Goal: Consume media (video, audio): Consume media (video, audio)

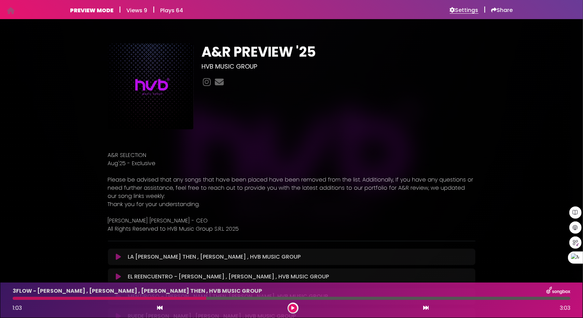
click at [473, 9] on h6 "Settings" at bounding box center [464, 10] width 29 height 7
click at [455, 10] on h6 "Settings" at bounding box center [464, 10] width 29 height 7
click at [467, 12] on h6 "Settings" at bounding box center [464, 10] width 29 height 7
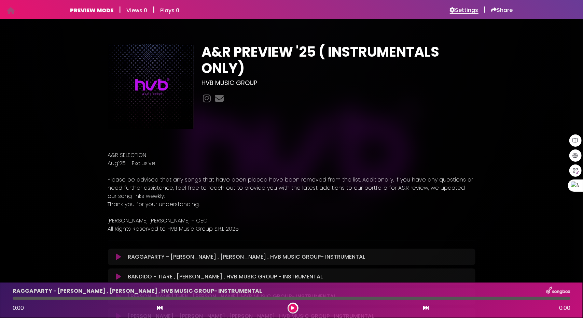
click at [463, 12] on h6 "Settings" at bounding box center [464, 10] width 29 height 7
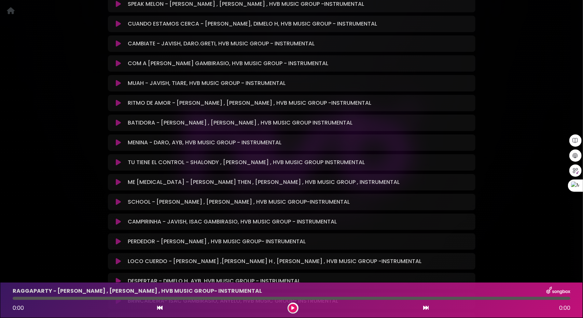
scroll to position [1196, 0]
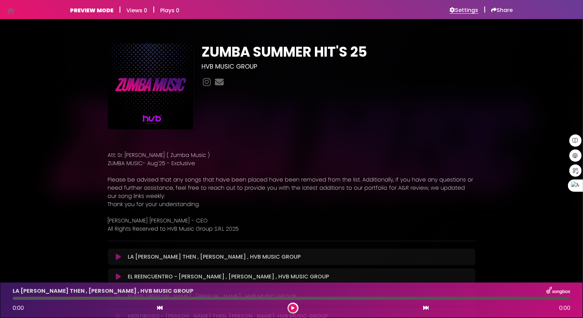
click at [465, 9] on h6 "Settings" at bounding box center [464, 10] width 29 height 7
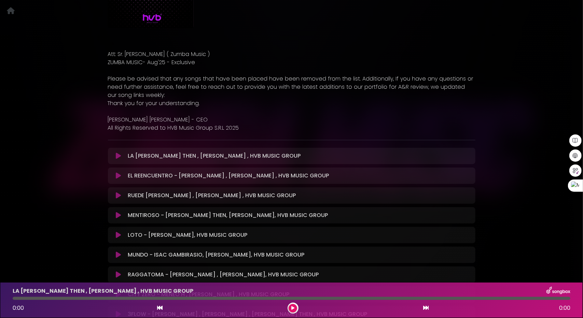
scroll to position [102, 0]
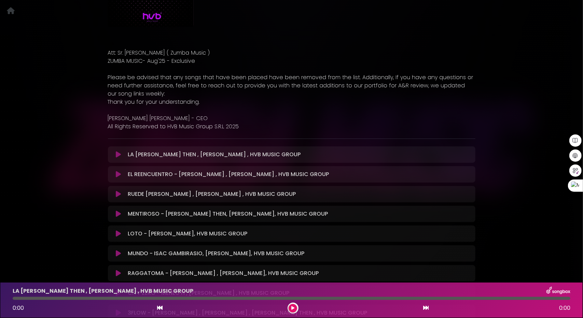
click at [118, 153] on icon at bounding box center [118, 154] width 5 height 7
click at [118, 154] on icon at bounding box center [118, 154] width 5 height 7
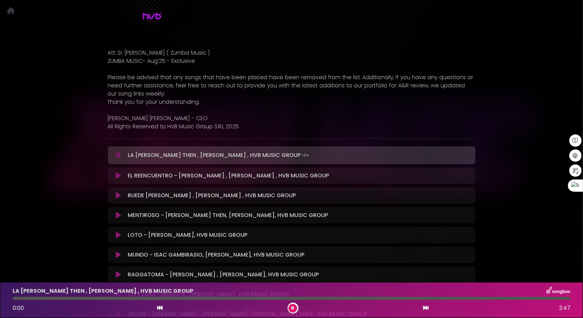
click at [13, 298] on div at bounding box center [292, 298] width 558 height 3
click at [31, 299] on div at bounding box center [292, 298] width 558 height 3
drag, startPoint x: 295, startPoint y: 305, endPoint x: 293, endPoint y: 308, distance: 3.7
click at [295, 305] on button at bounding box center [293, 308] width 9 height 9
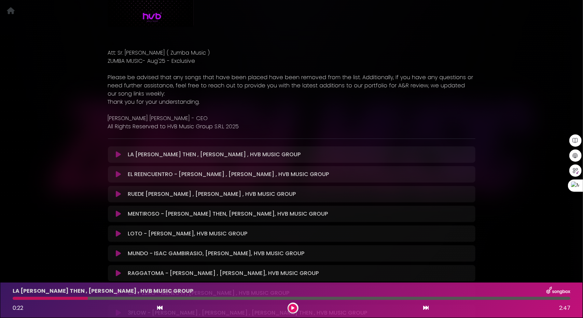
click at [115, 156] on button at bounding box center [118, 154] width 13 height 7
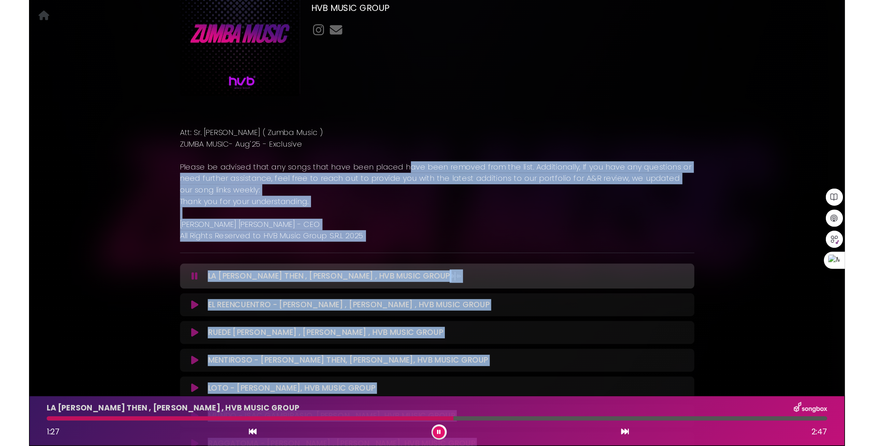
scroll to position [60, 0]
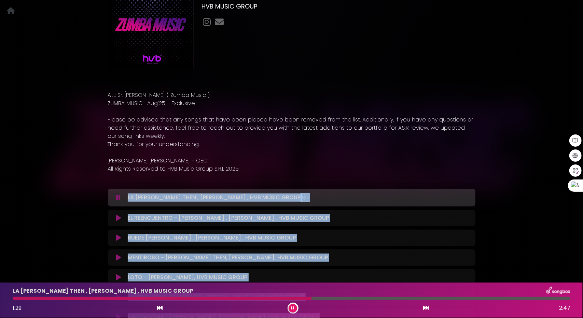
drag, startPoint x: 319, startPoint y: 235, endPoint x: 143, endPoint y: 209, distance: 178.3
copy div "LA CALEÑA - JEAN THEN , DAVID DLUNA , HVB MUSIC GROUP Loading Track... Your Fee…"
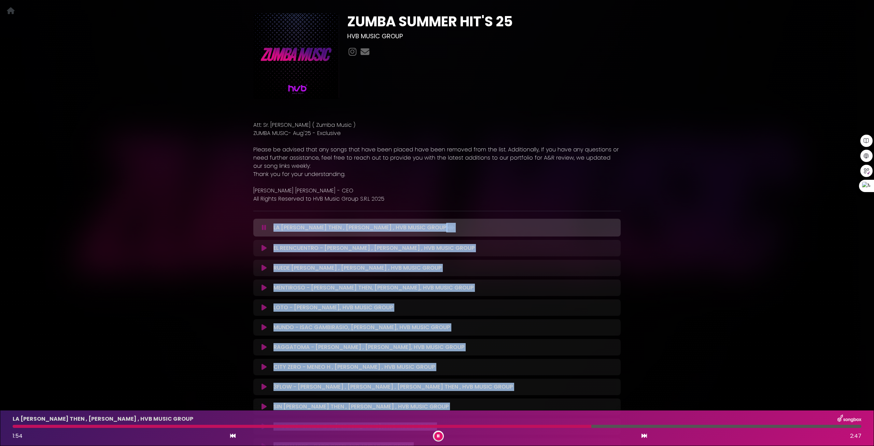
scroll to position [0, 0]
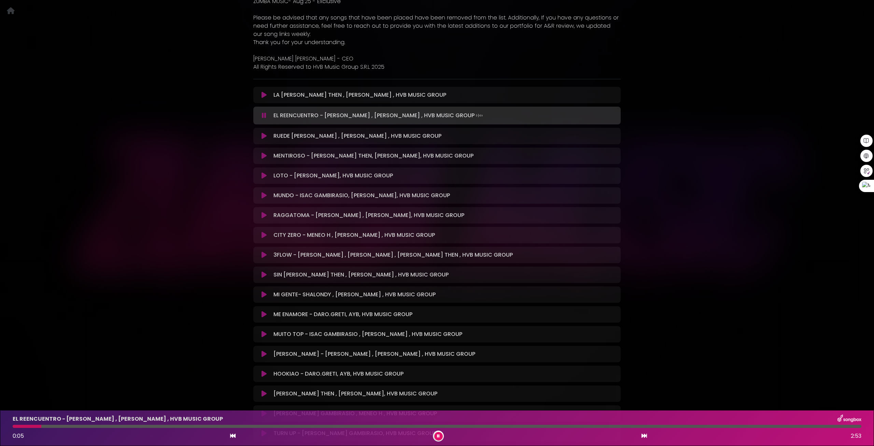
scroll to position [171, 0]
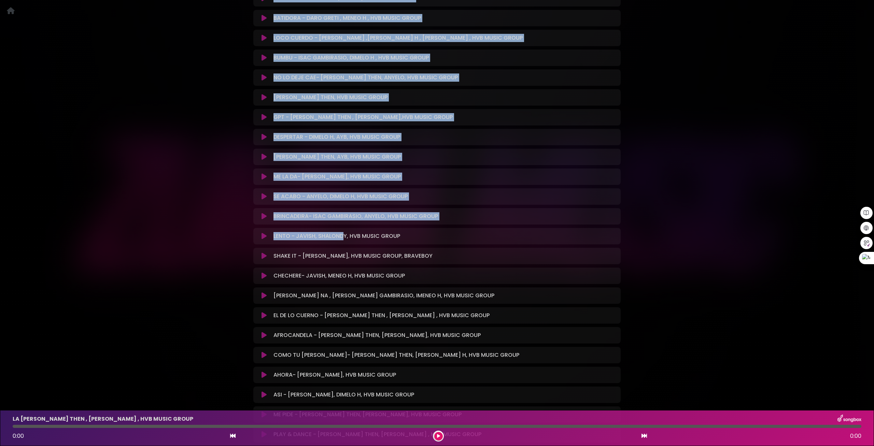
scroll to position [2355, 0]
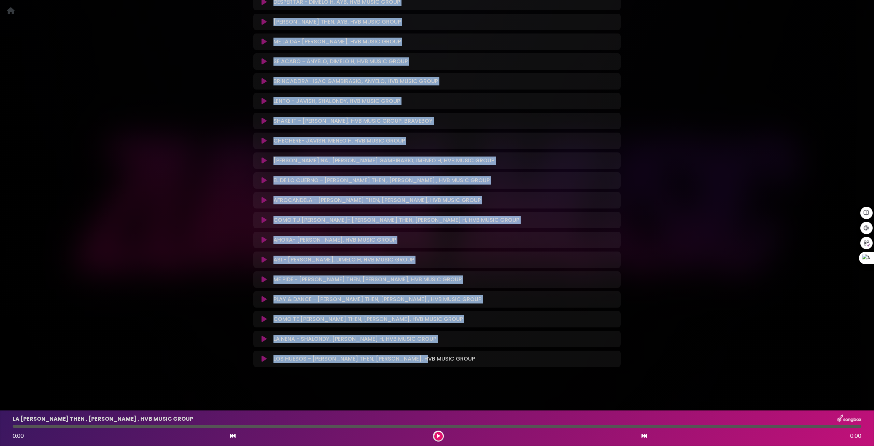
drag, startPoint x: 273, startPoint y: 85, endPoint x: 420, endPoint y: 356, distance: 308.1
copy div "LA CALEÑA - JEAN THEN , DAVID DLUNA , HVB MUSIC GROUP Loading Track... Your Fee…"
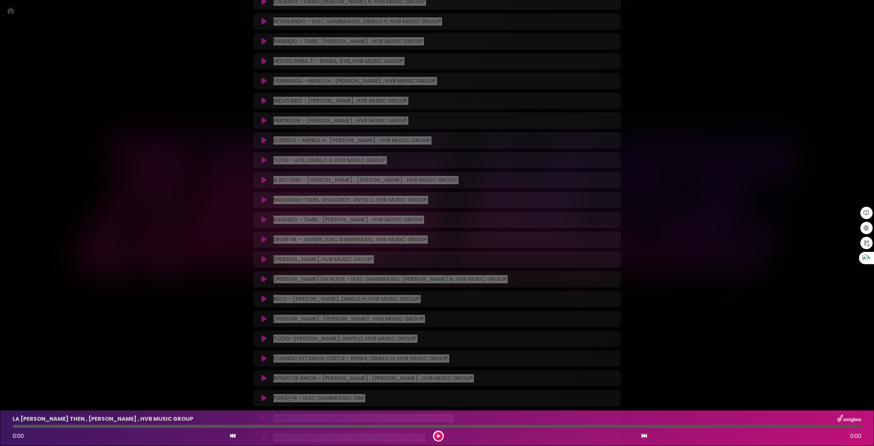
scroll to position [921, 0]
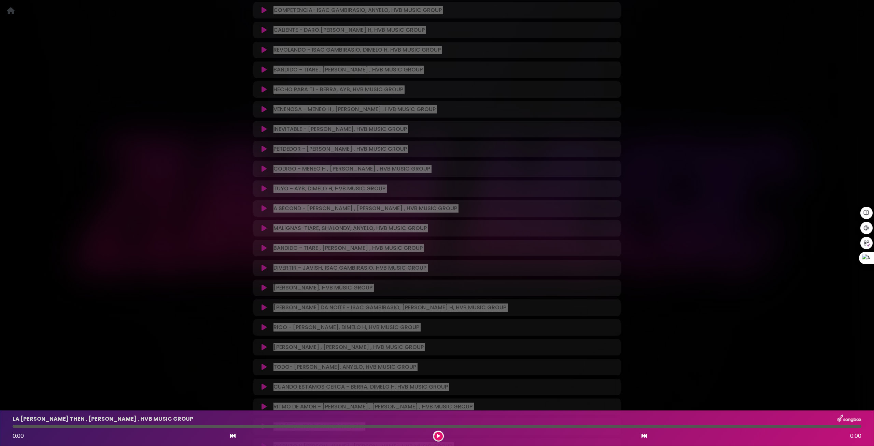
copy div "LA CALEÑA - JEAN THEN , DAVID DLUNA , HVB MUSIC GROUP Loading Track... Your Fee…"
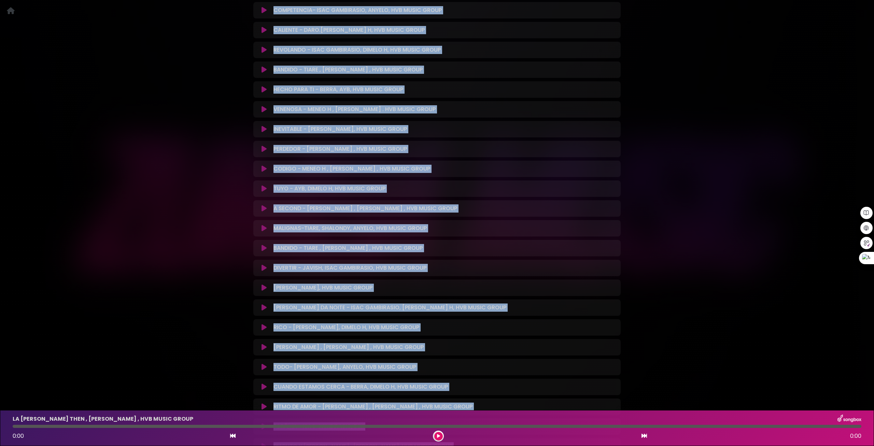
click at [265, 328] on icon at bounding box center [264, 327] width 5 height 7
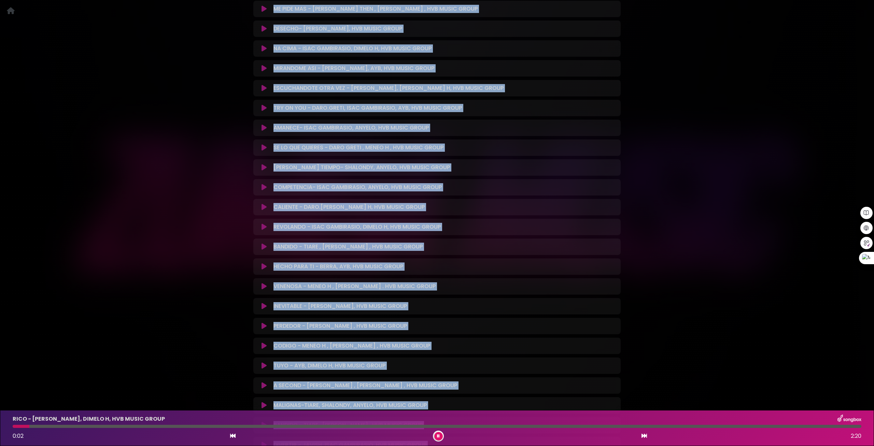
scroll to position [716, 0]
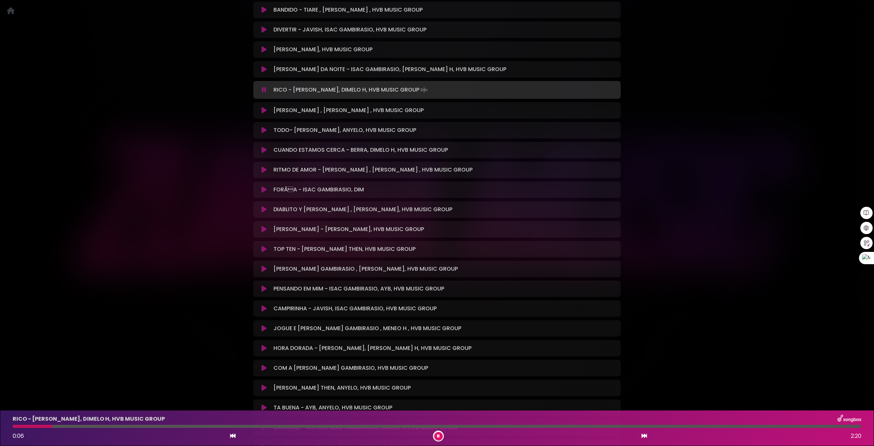
scroll to position [1160, 0]
click at [439, 433] on button at bounding box center [439, 436] width 9 height 9
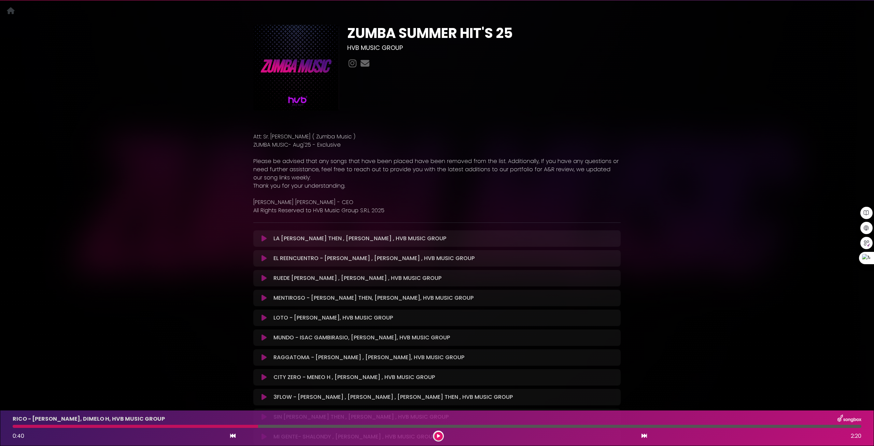
scroll to position [0, 0]
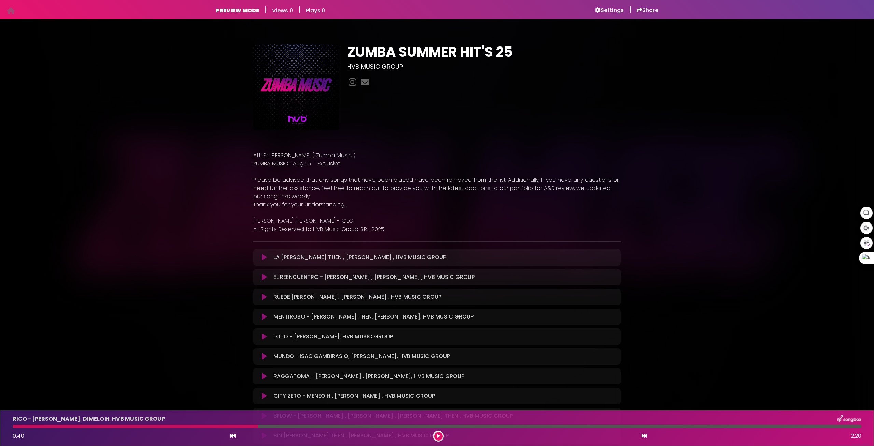
click at [606, 16] on div "PREVIEW MODE | Views 0 | Plays 0 Settings | Share Views 0" at bounding box center [437, 9] width 451 height 19
click at [607, 10] on h6 "Settings" at bounding box center [609, 10] width 29 height 7
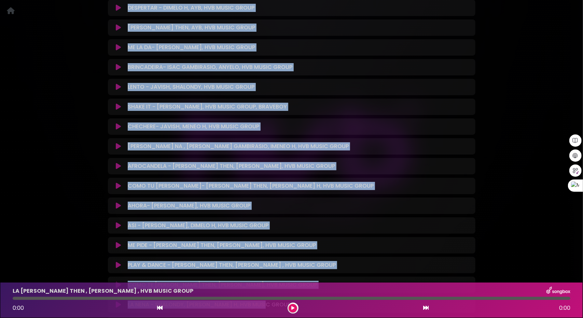
scroll to position [2344, 0]
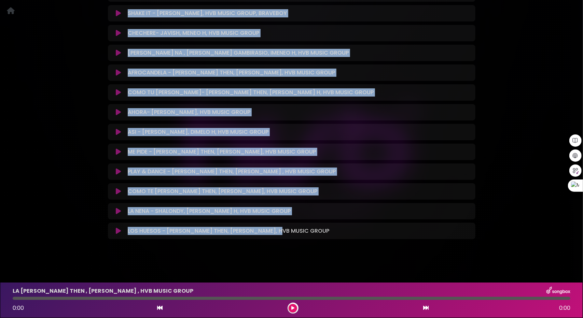
drag, startPoint x: 128, startPoint y: 86, endPoint x: 275, endPoint y: 250, distance: 220.3
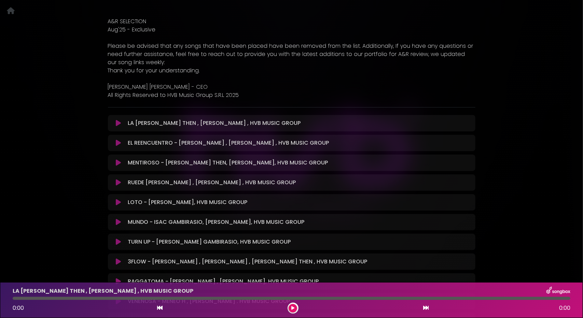
scroll to position [137, 0]
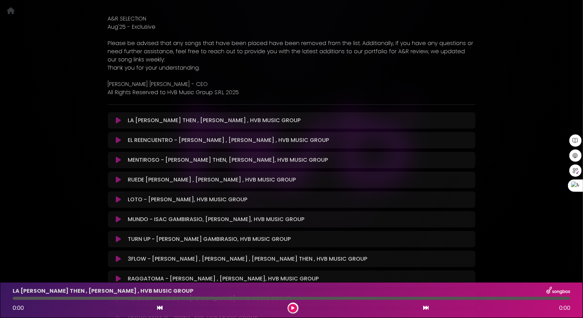
drag, startPoint x: 130, startPoint y: 121, endPoint x: 157, endPoint y: 140, distance: 33.0
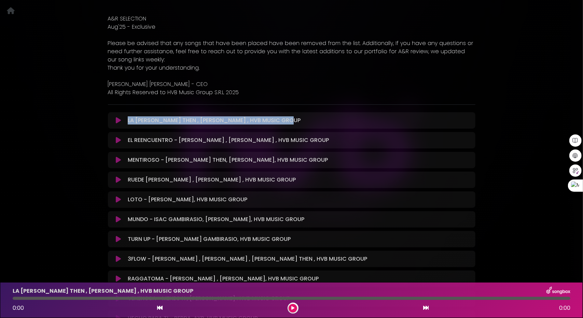
drag, startPoint x: 297, startPoint y: 122, endPoint x: 115, endPoint y: 124, distance: 181.7
click at [113, 127] on div "LA CALEÑA - JEAN THEN , DAVID DLUNA , HVB MUSIC GROUP Loading Track... Name" at bounding box center [292, 120] width 368 height 16
click at [126, 118] on div "LA CALEÑA - JEAN THEN , DAVID DLUNA , HVB MUSIC GROUP Loading Track..." at bounding box center [298, 120] width 346 height 8
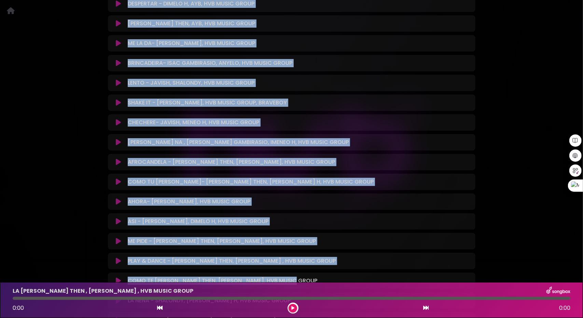
scroll to position [2344, 0]
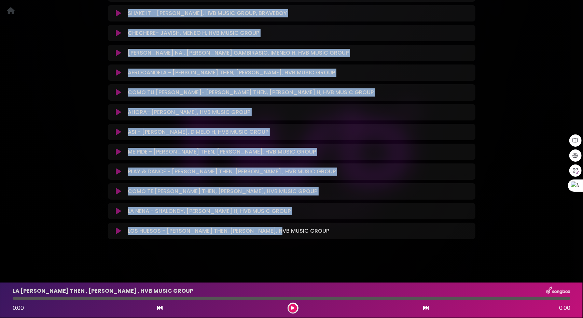
drag, startPoint x: 127, startPoint y: 119, endPoint x: 295, endPoint y: 229, distance: 201.0
copy div "LA CALEÑA - JEAN THEN , DAVID DLUNA , HVB MUSIC GROUP Loading Track... Your Fee…"
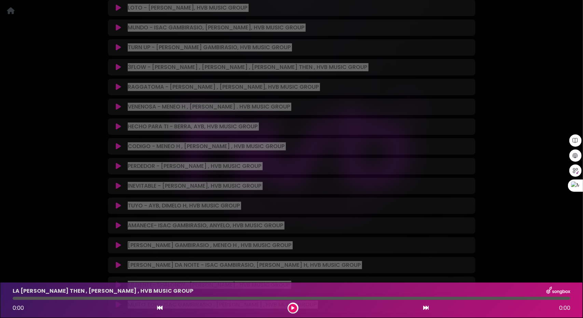
scroll to position [0, 0]
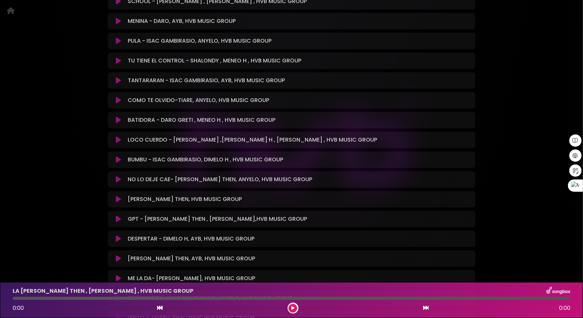
scroll to position [1797, 0]
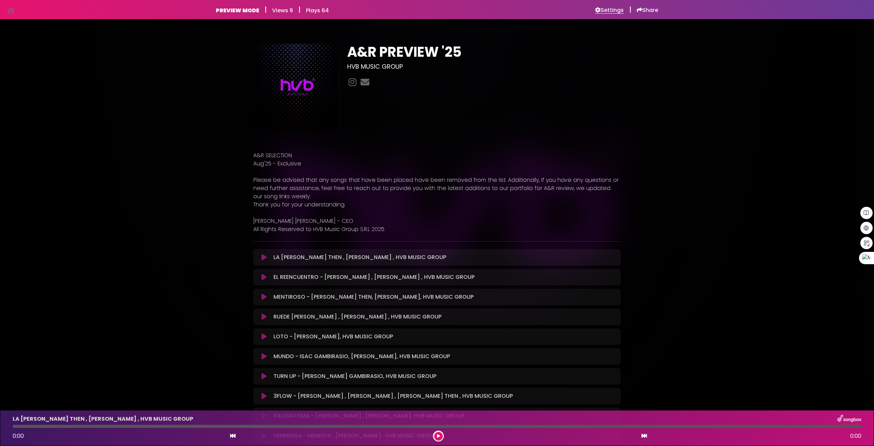
click at [615, 12] on h6 "Settings" at bounding box center [609, 10] width 29 height 7
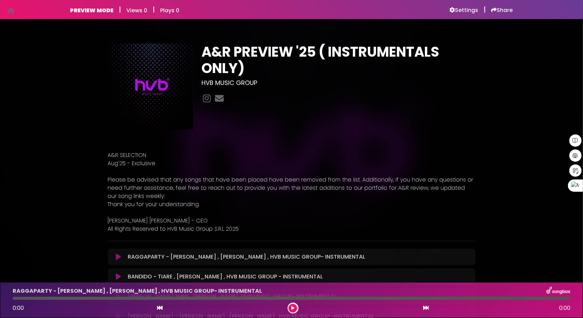
click at [119, 259] on icon at bounding box center [118, 257] width 5 height 7
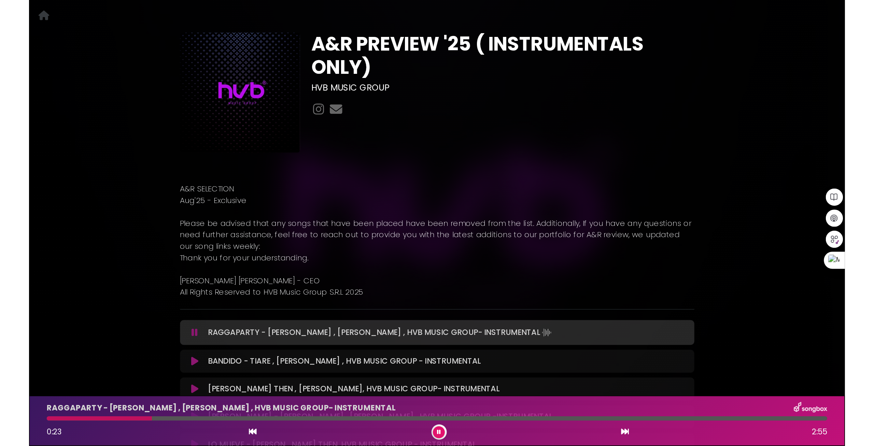
scroll to position [171, 0]
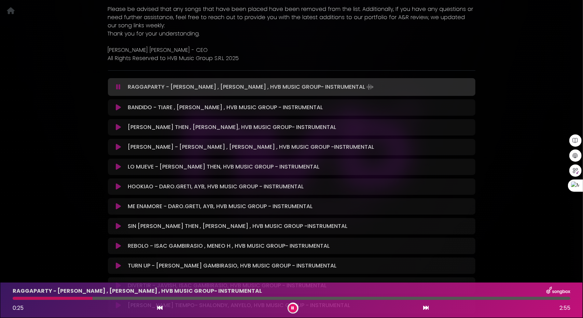
click at [116, 107] on icon at bounding box center [118, 107] width 5 height 7
